Goal: Transaction & Acquisition: Purchase product/service

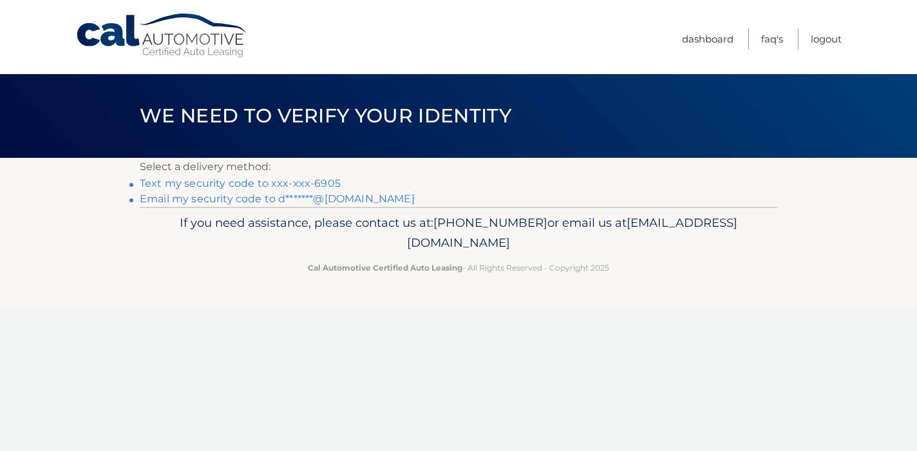
click at [316, 182] on link "Text my security code to xxx-xxx-6905" at bounding box center [240, 183] width 201 height 12
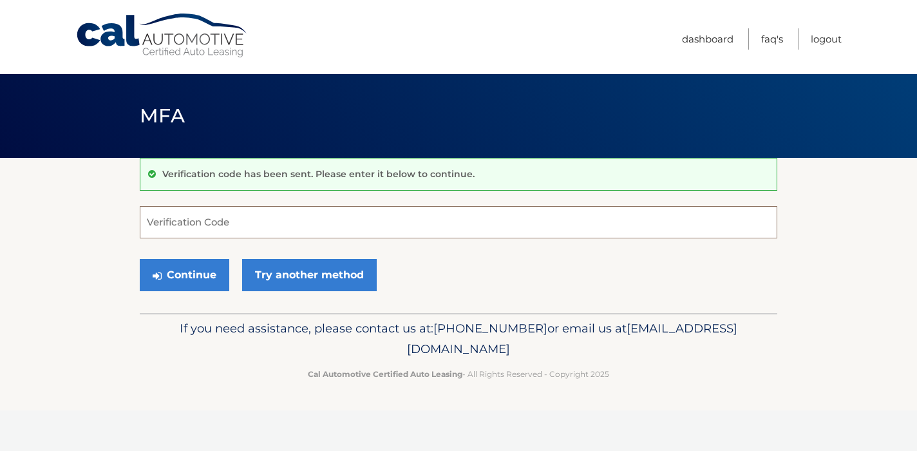
click at [613, 224] on input "Verification Code" at bounding box center [459, 222] width 638 height 32
type input "074493"
click at [184, 276] on button "Continue" at bounding box center [185, 275] width 90 height 32
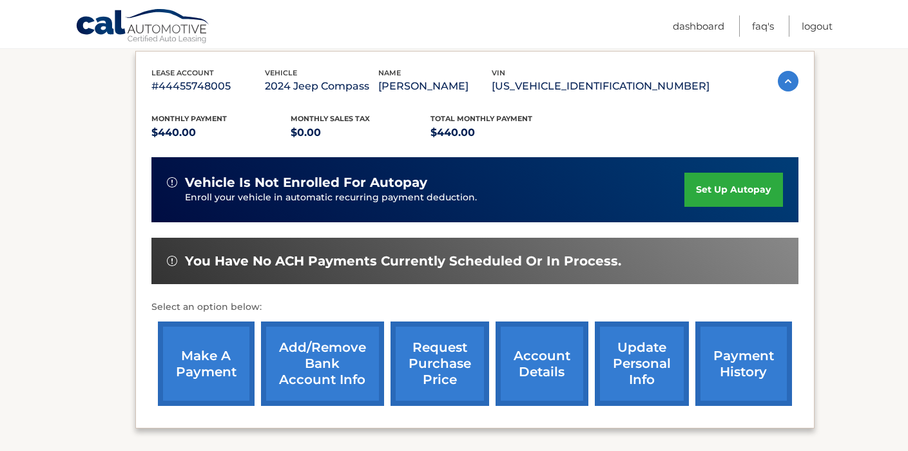
scroll to position [269, 0]
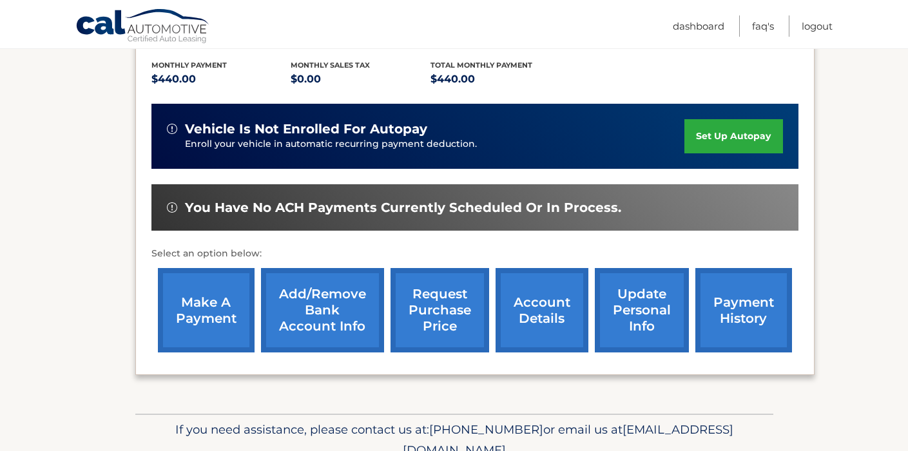
click at [196, 312] on link "make a payment" at bounding box center [206, 310] width 97 height 84
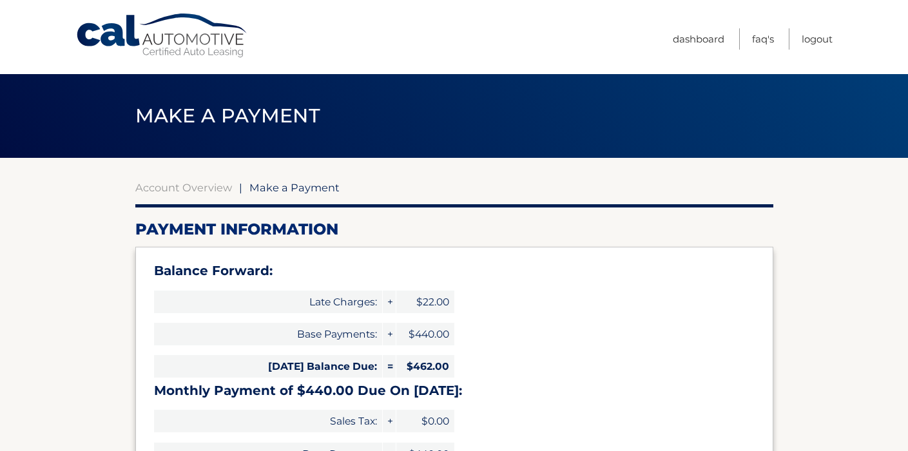
select select "MGZmYzFlMDQtODg2OS00YWFhLWIwMTEtNmRhYzAzMjE1Mjdl"
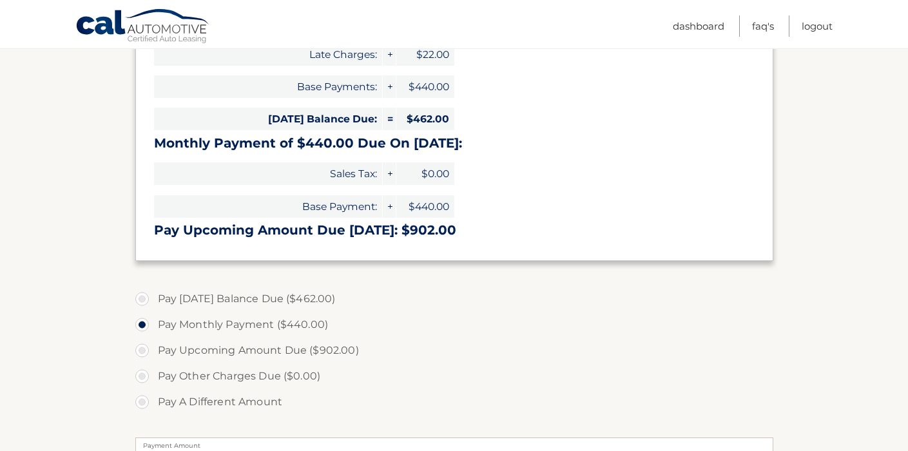
scroll to position [249, 0]
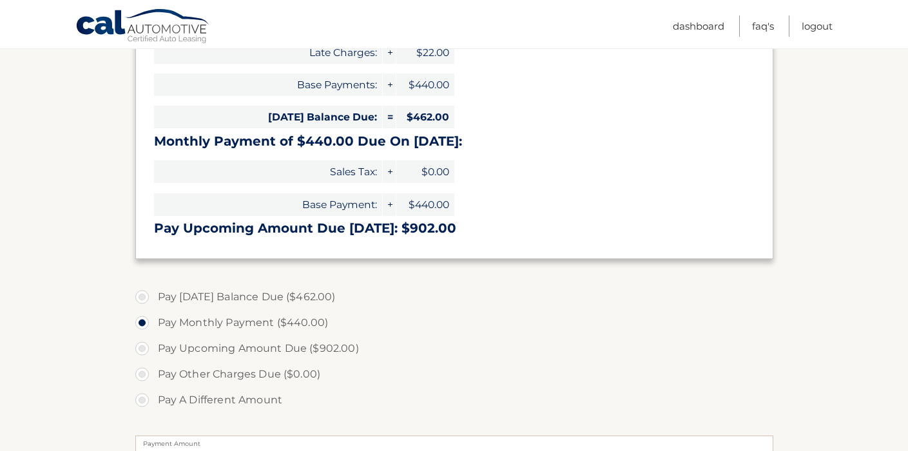
click at [146, 293] on label "Pay Today's Balance Due ($462.00)" at bounding box center [454, 297] width 638 height 26
click at [146, 293] on input "Pay Today's Balance Due ($462.00)" at bounding box center [146, 294] width 13 height 21
radio input "true"
type input "462.00"
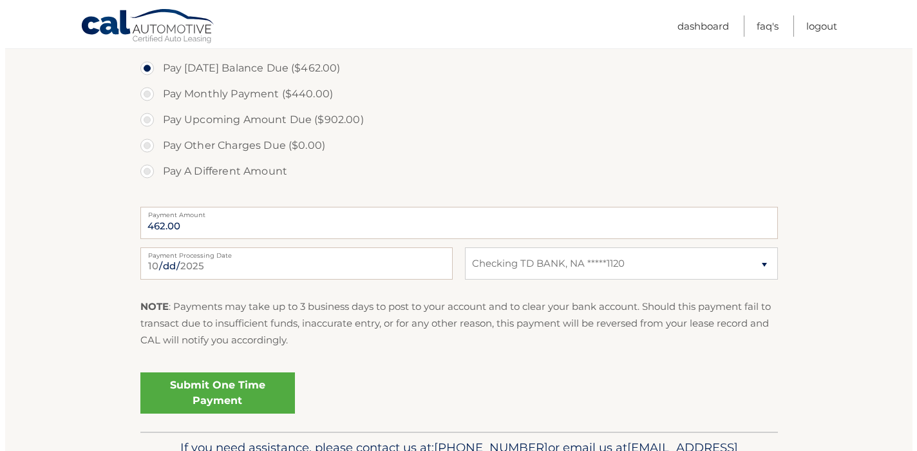
scroll to position [480, 0]
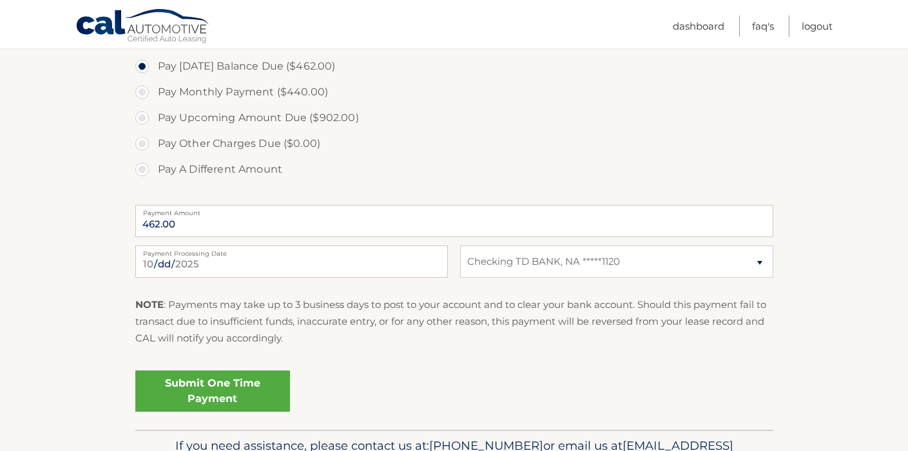
click at [209, 397] on link "Submit One Time Payment" at bounding box center [212, 390] width 155 height 41
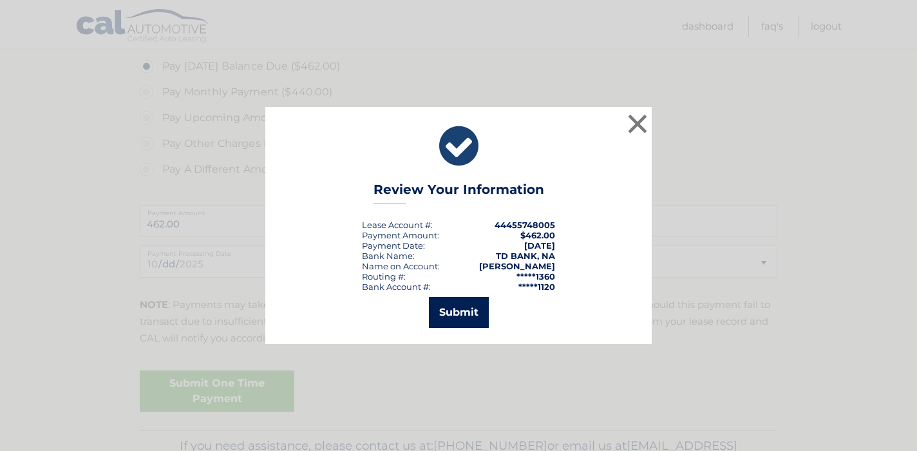
click at [448, 322] on button "Submit" at bounding box center [459, 312] width 60 height 31
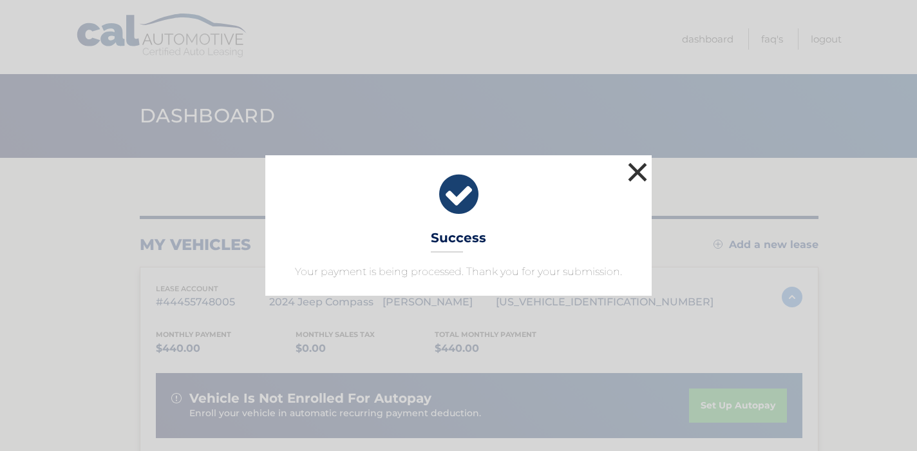
click at [635, 169] on button "×" at bounding box center [638, 172] width 26 height 26
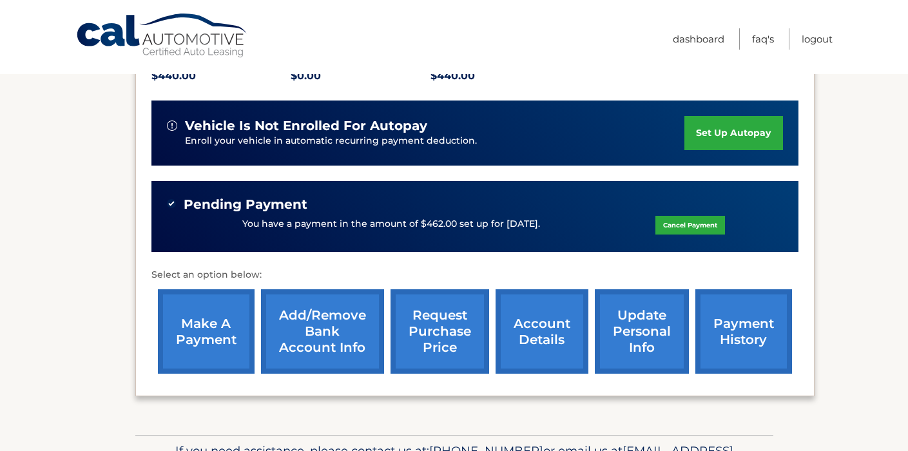
scroll to position [354, 0]
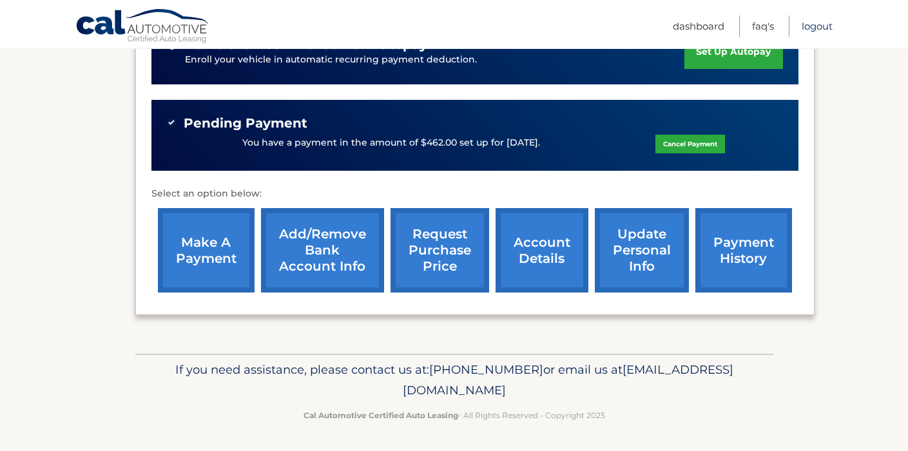
click at [812, 25] on link "Logout" at bounding box center [816, 25] width 31 height 21
